Goal: Complete application form

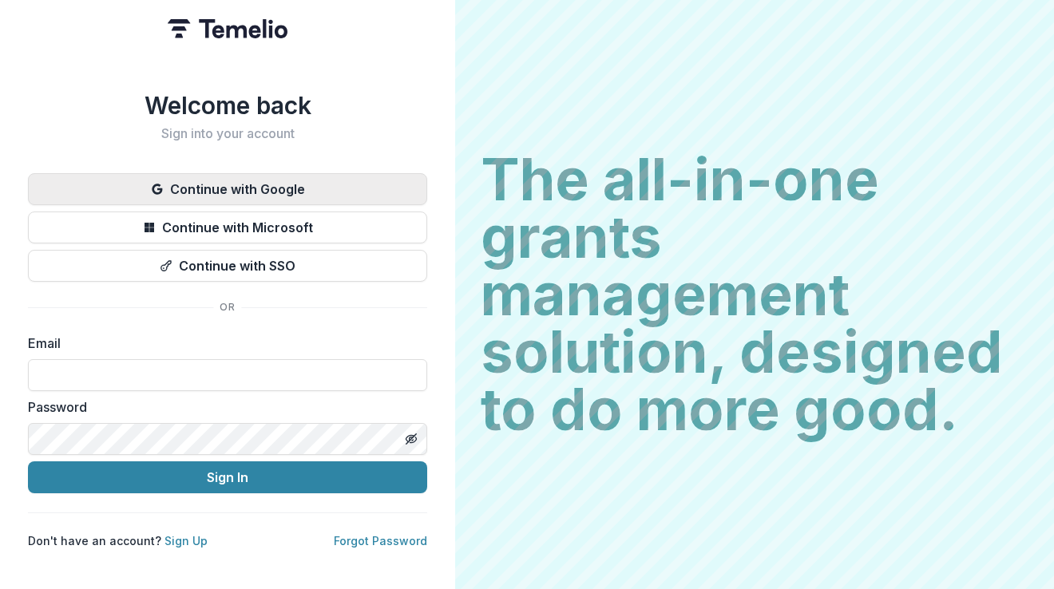
click at [267, 180] on button "Continue with Google" at bounding box center [227, 189] width 399 height 32
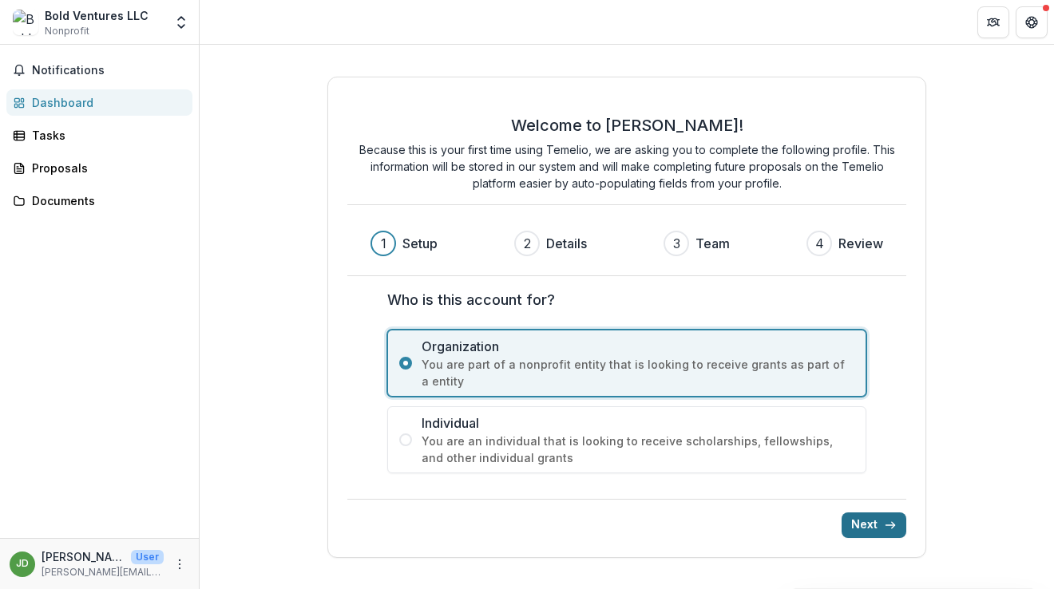
click at [877, 521] on button "Next" at bounding box center [874, 526] width 65 height 26
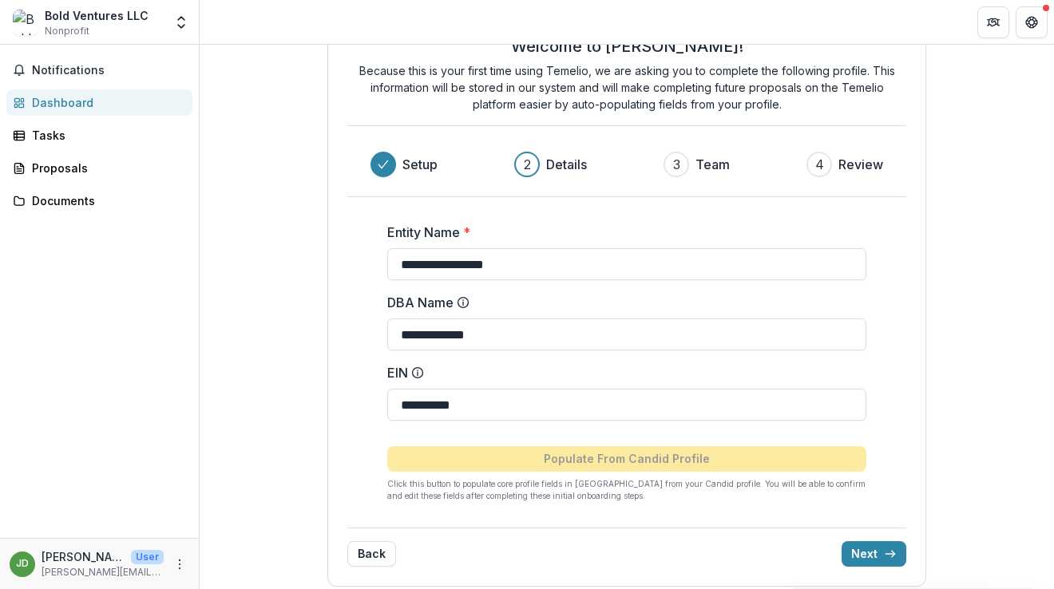
scroll to position [70, 0]
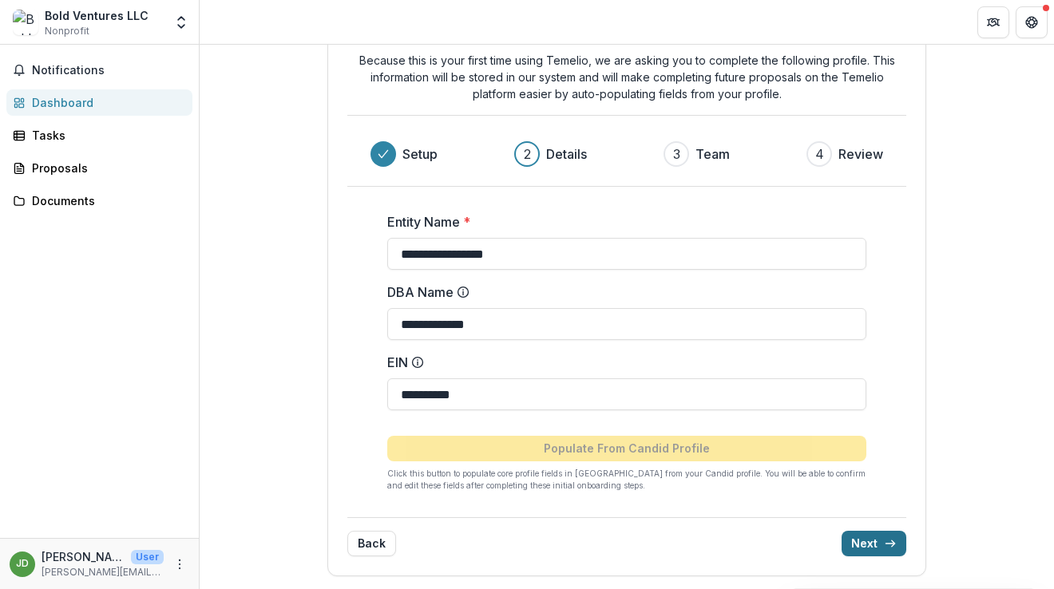
click at [869, 545] on button "Next" at bounding box center [874, 544] width 65 height 26
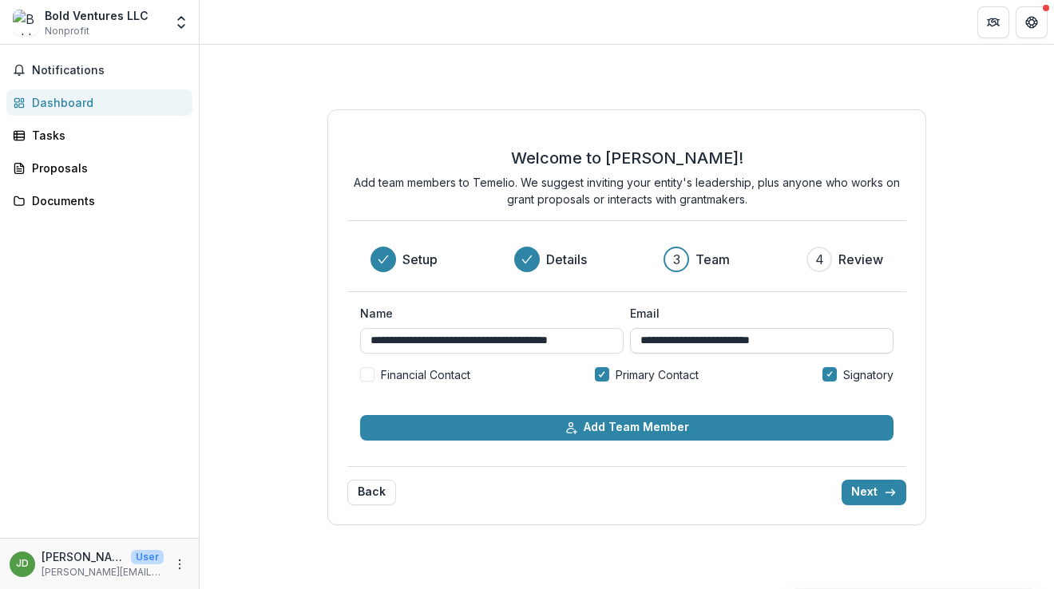
scroll to position [0, 15]
drag, startPoint x: 459, startPoint y: 343, endPoint x: 646, endPoint y: 335, distance: 187.0
click at [646, 335] on div "**********" at bounding box center [626, 329] width 533 height 49
type input "**********"
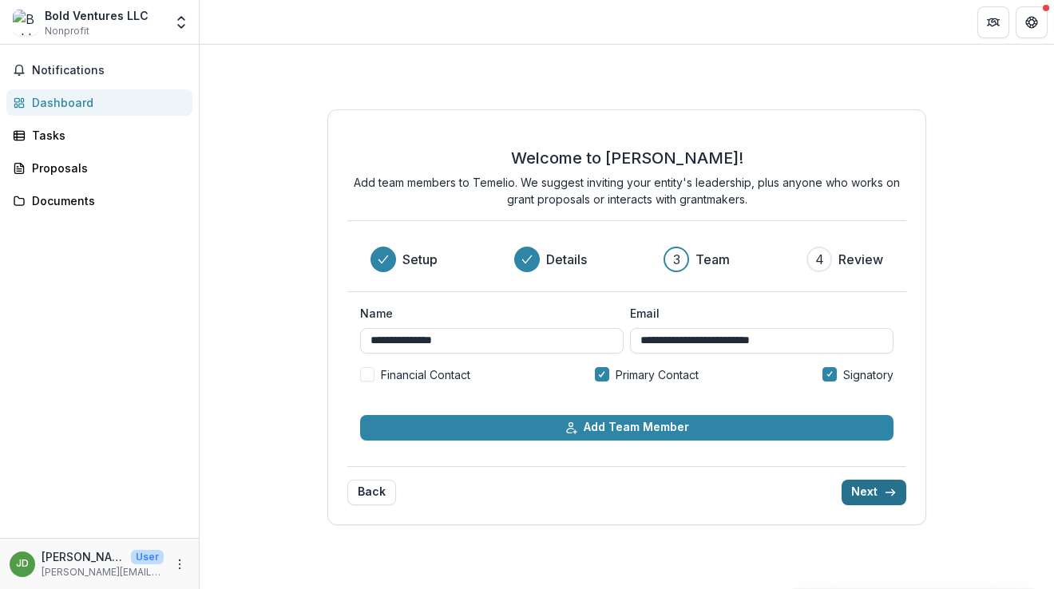
click at [865, 498] on button "Next" at bounding box center [874, 493] width 65 height 26
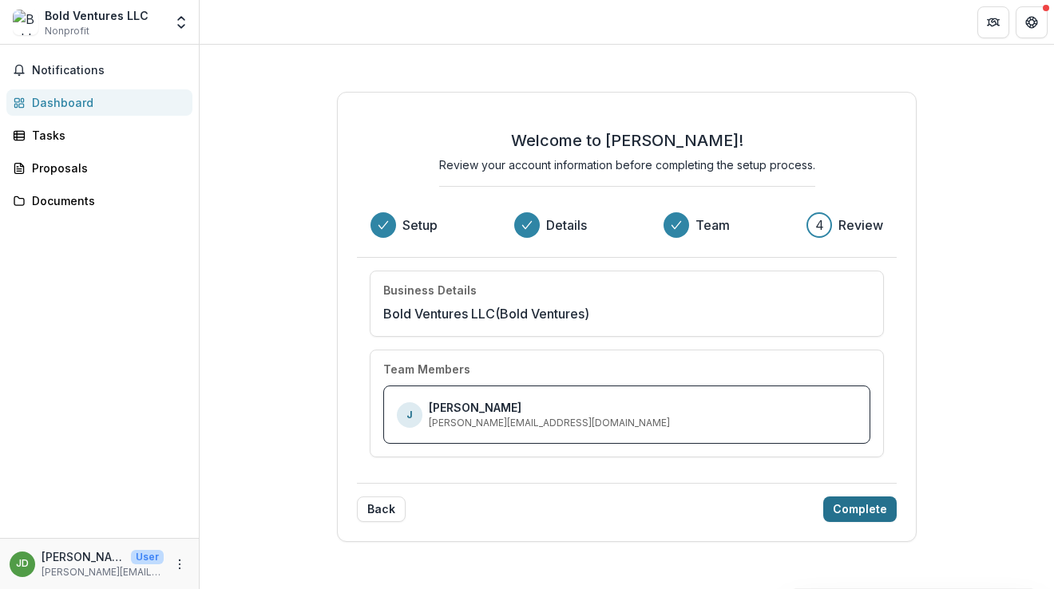
click at [865, 499] on button "Complete" at bounding box center [859, 510] width 73 height 26
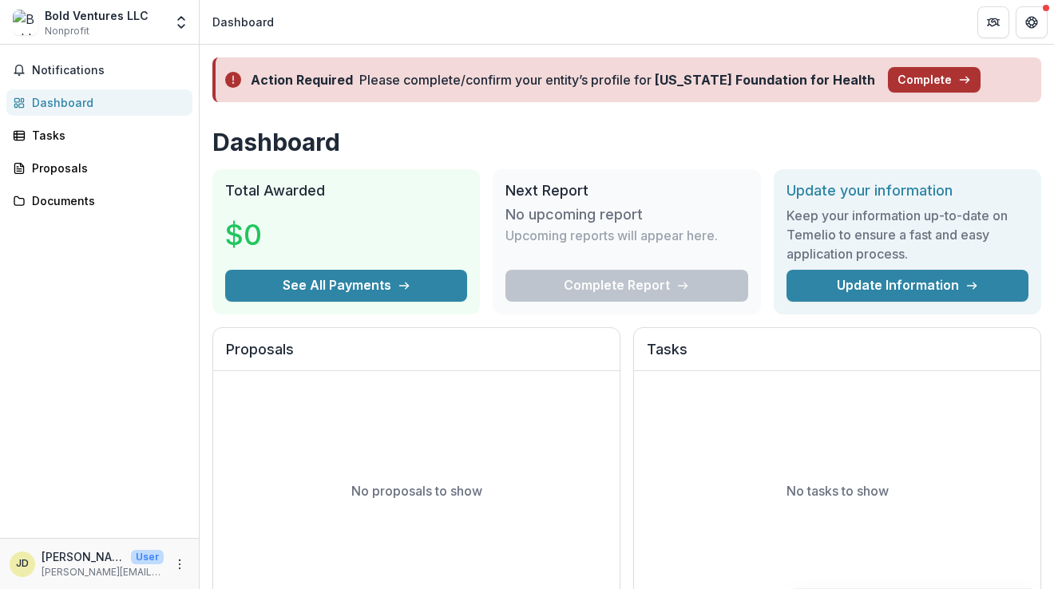
click at [909, 73] on button "Complete" at bounding box center [934, 80] width 93 height 26
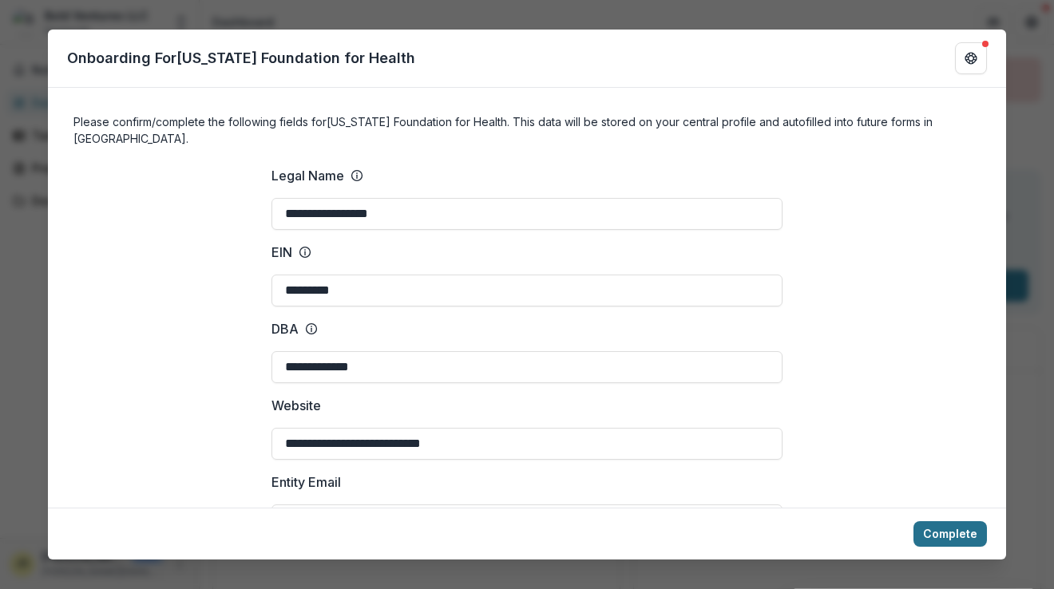
click at [945, 530] on button "Complete" at bounding box center [949, 534] width 73 height 26
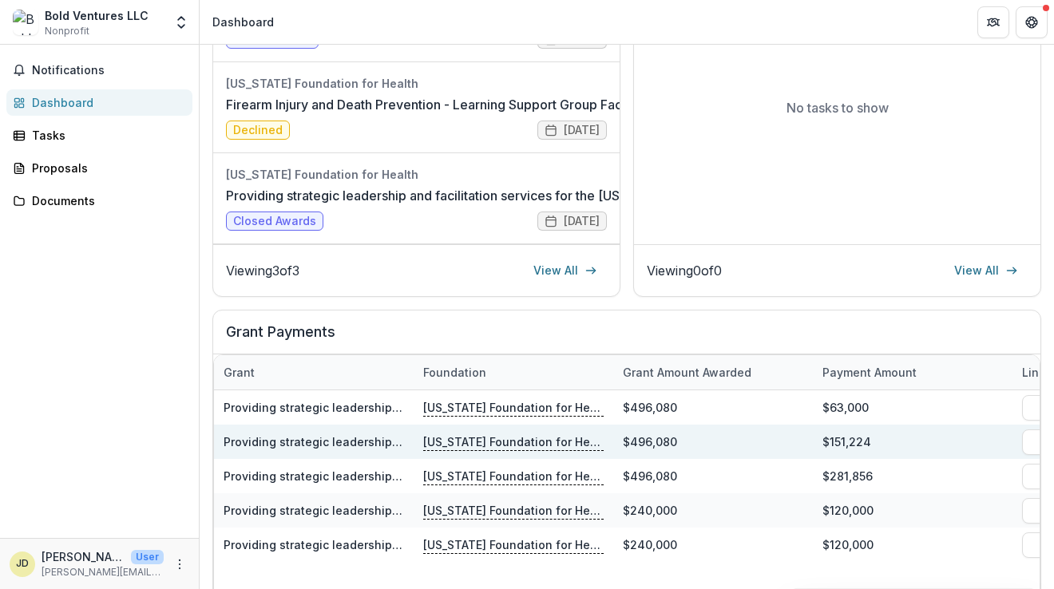
scroll to position [485, 0]
